Goal: Information Seeking & Learning: Find specific page/section

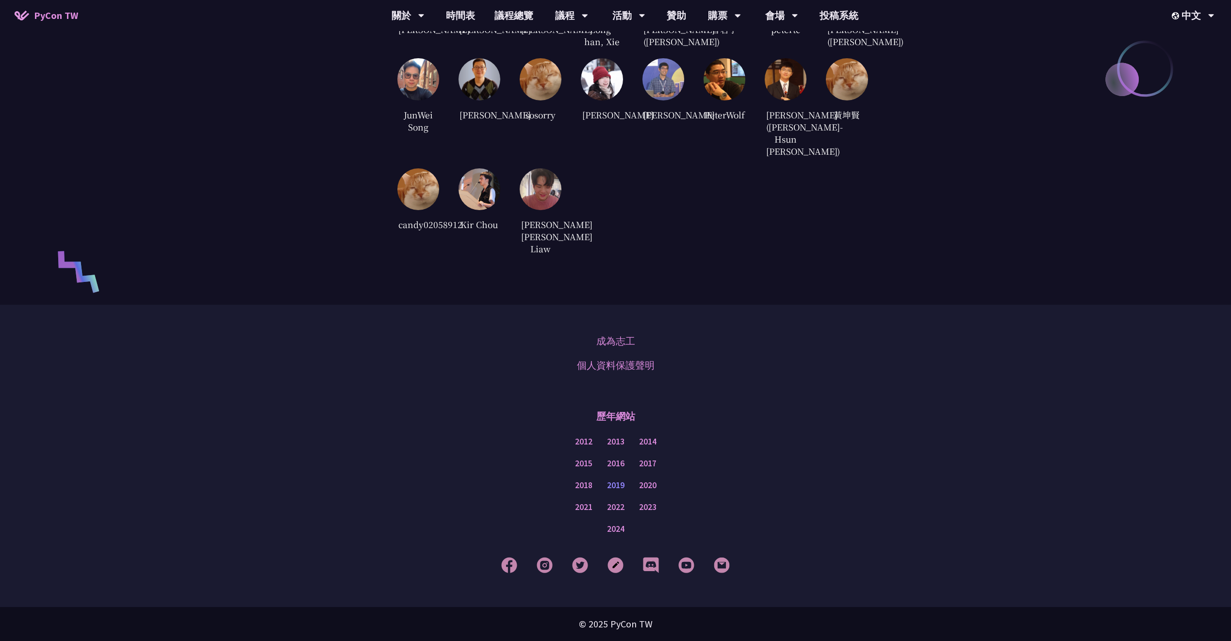
click at [615, 484] on link "2019" at bounding box center [615, 485] width 17 height 12
click at [623, 527] on link "2024" at bounding box center [615, 529] width 17 height 12
click at [473, 18] on link "時間表" at bounding box center [460, 15] width 49 height 31
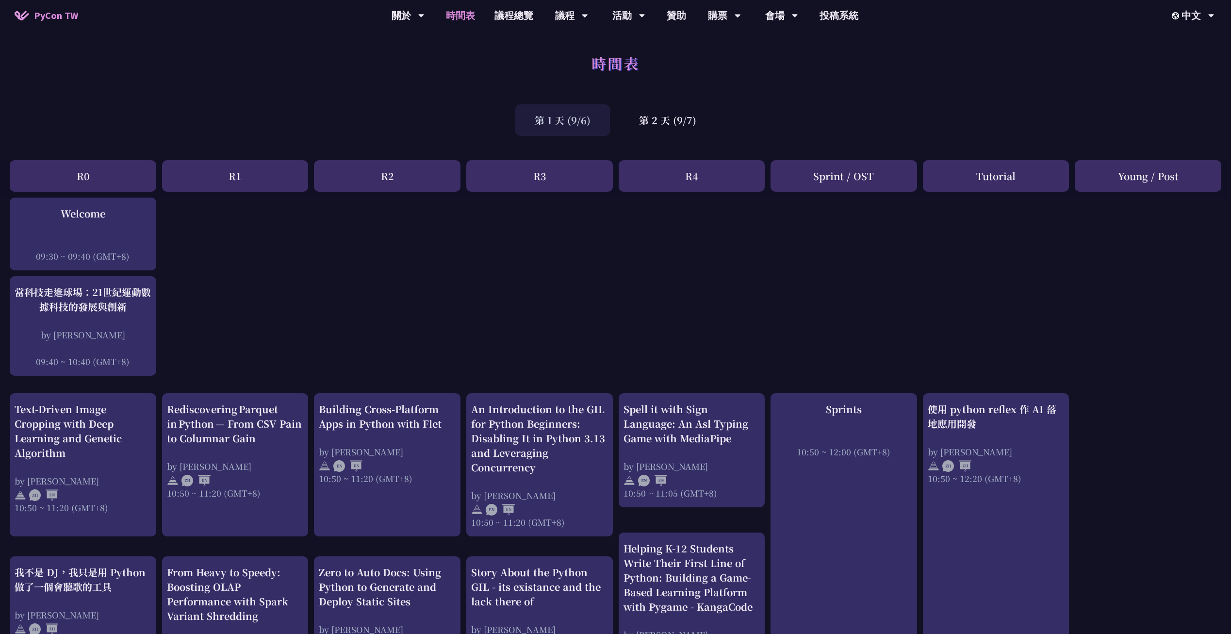
drag, startPoint x: 637, startPoint y: 105, endPoint x: 563, endPoint y: 59, distance: 87.0
click at [514, 57] on div "時間表" at bounding box center [615, 74] width 1231 height 51
drag, startPoint x: 526, startPoint y: 56, endPoint x: 487, endPoint y: 51, distance: 38.6
click at [487, 51] on div "時間表" at bounding box center [615, 74] width 1231 height 51
drag, startPoint x: 527, startPoint y: 43, endPoint x: 495, endPoint y: 51, distance: 32.6
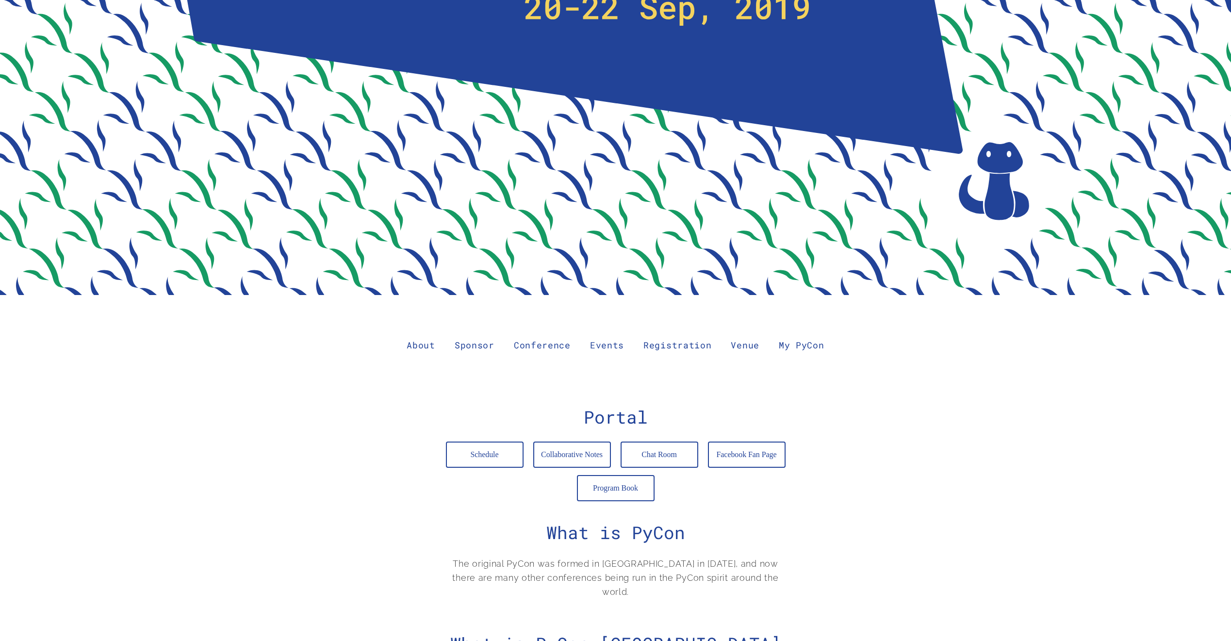
scroll to position [474, 0]
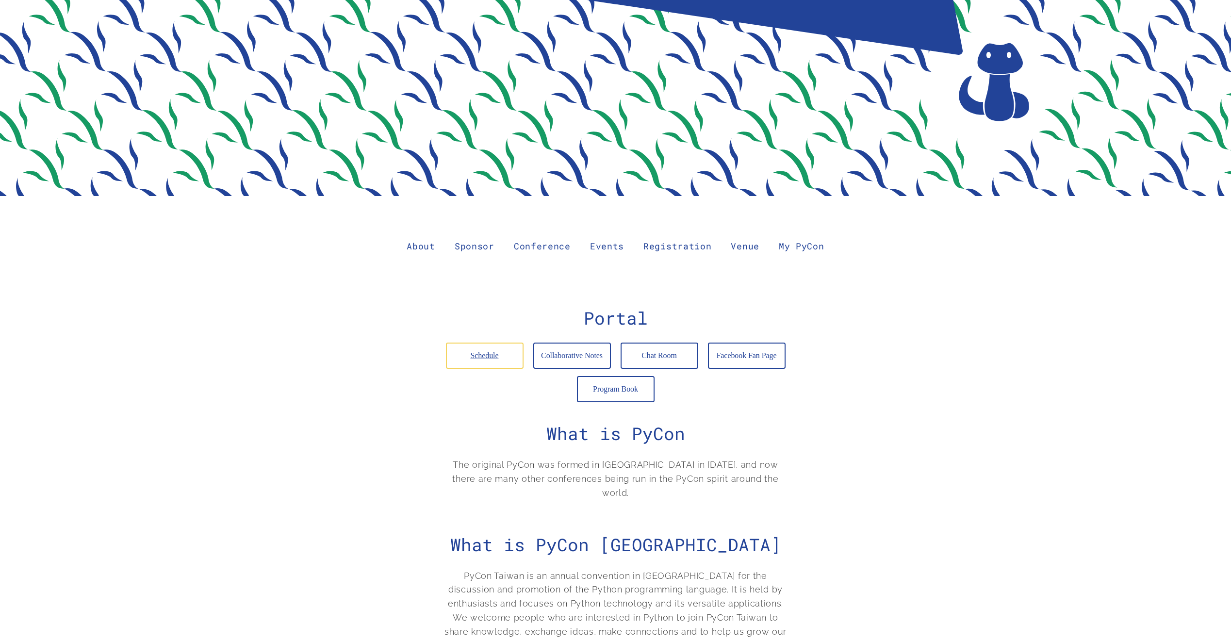
click at [485, 358] on link "Schedule" at bounding box center [485, 356] width 76 height 24
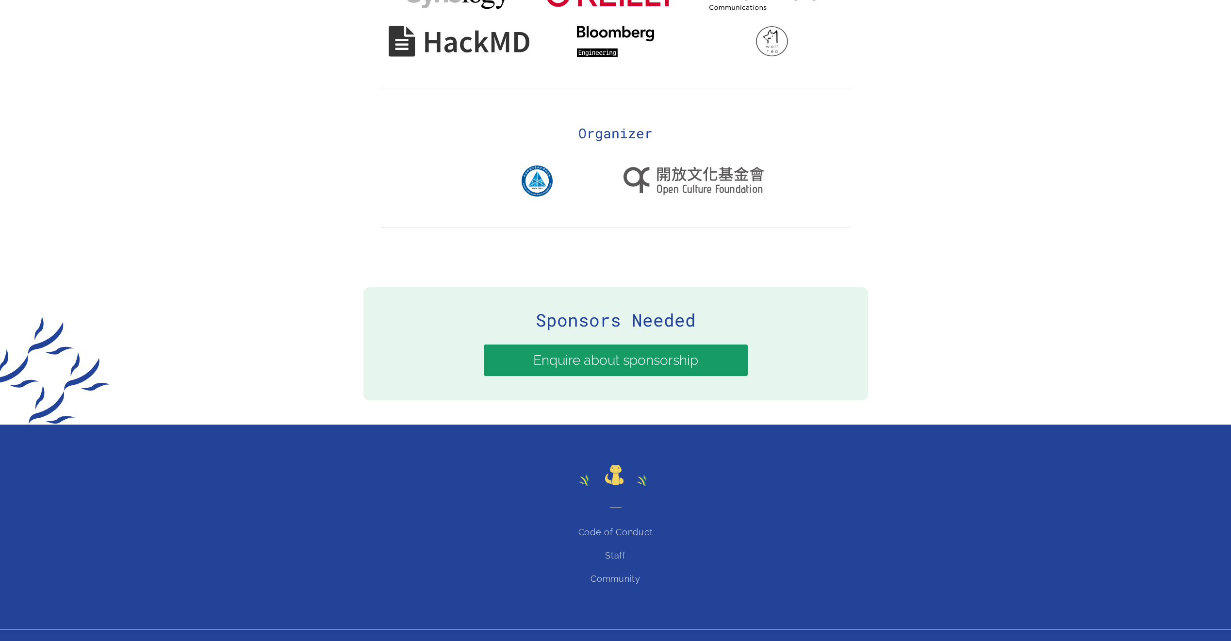
scroll to position [2129, 0]
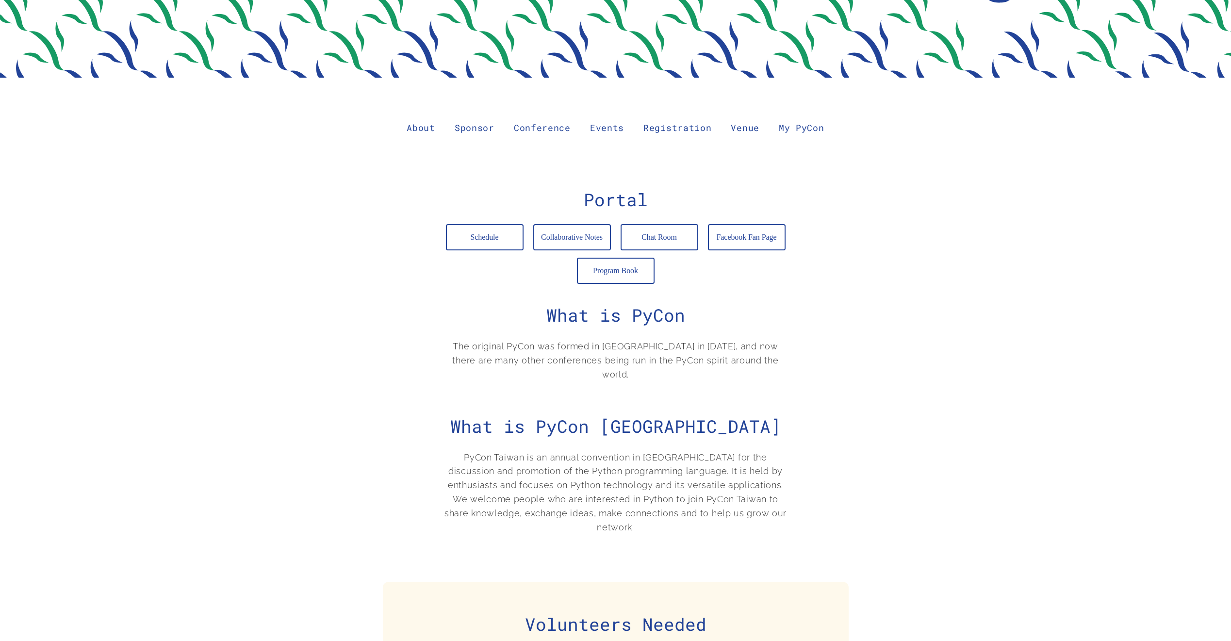
drag, startPoint x: 639, startPoint y: 391, endPoint x: 651, endPoint y: 377, distance: 18.9
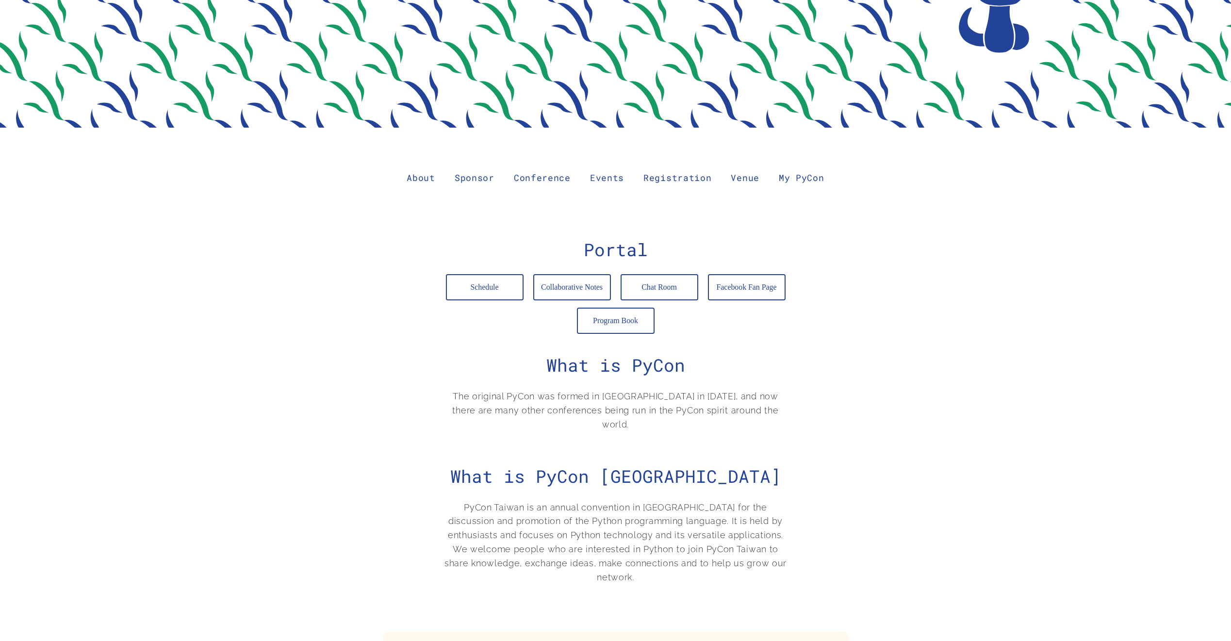
scroll to position [525, 0]
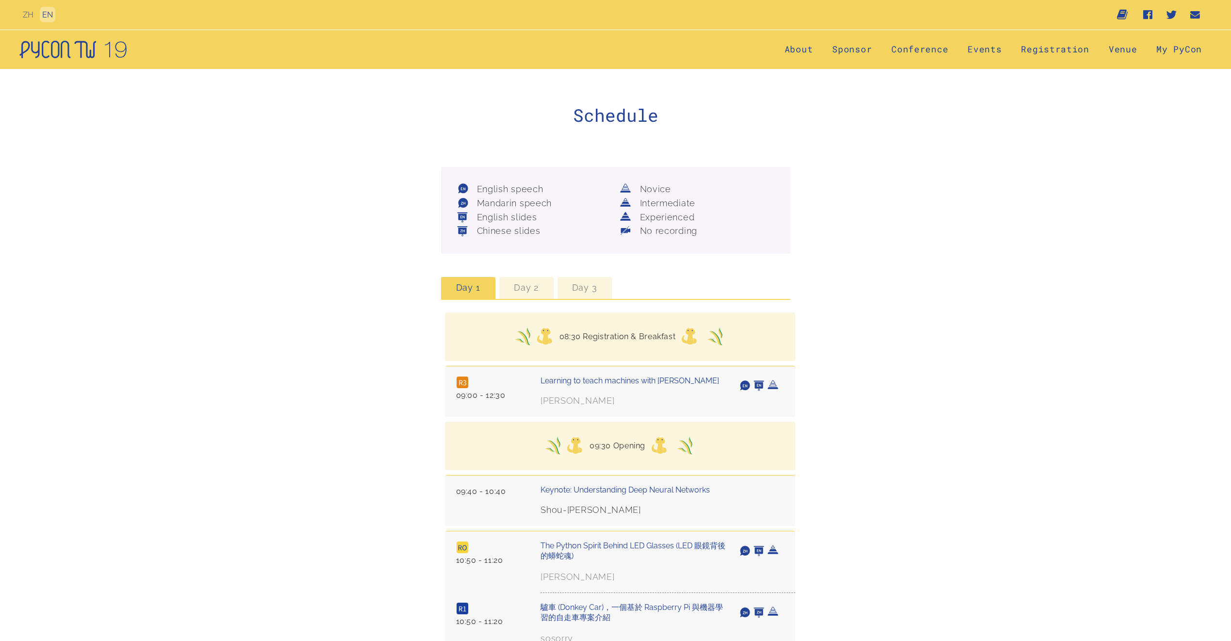
drag, startPoint x: 598, startPoint y: 172, endPoint x: 572, endPoint y: 165, distance: 26.5
drag, startPoint x: 580, startPoint y: 333, endPoint x: 688, endPoint y: 326, distance: 108.0
click at [688, 326] on div "08:30 Registration & Breakfast" at bounding box center [620, 336] width 350 height 34
click at [638, 330] on ul "08:30 Registration & Breakfast" at bounding box center [620, 336] width 216 height 19
